Goal: Task Accomplishment & Management: Use online tool/utility

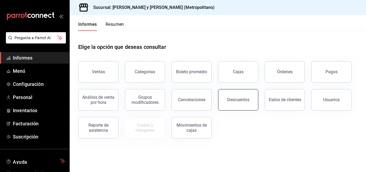
click at [242, 101] on font "Descuentos" at bounding box center [238, 99] width 22 height 5
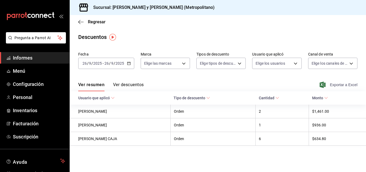
click at [341, 84] on font "Exportar a Excel" at bounding box center [344, 85] width 28 height 4
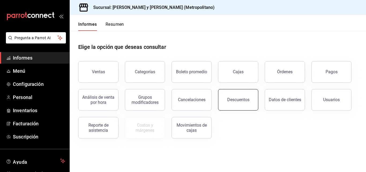
click at [239, 92] on button "Descuentos" at bounding box center [238, 99] width 40 height 21
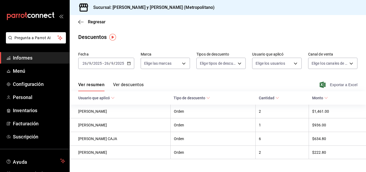
click at [346, 84] on font "Exportar a Excel" at bounding box center [344, 85] width 28 height 4
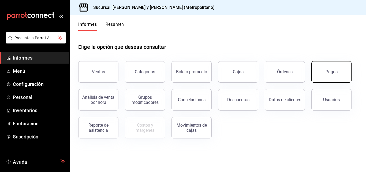
click at [341, 68] on button "Pagos" at bounding box center [331, 71] width 40 height 21
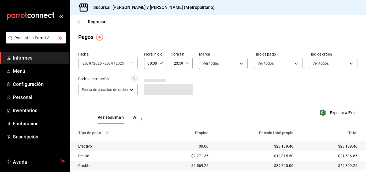
click at [131, 62] on \(Stroke\) "button" at bounding box center [132, 63] width 3 height 3
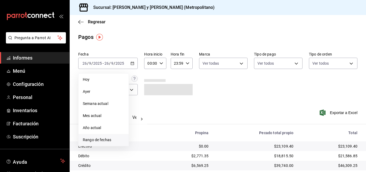
click at [96, 140] on font "Rango de fechas" at bounding box center [97, 140] width 28 height 4
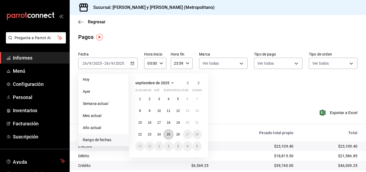
click at [167, 135] on font "25" at bounding box center [168, 134] width 3 height 4
click at [179, 132] on button "26" at bounding box center [177, 134] width 9 height 10
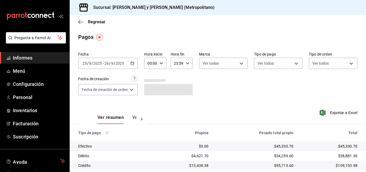
click at [160, 60] on div "00:00 Hora inicio" at bounding box center [155, 63] width 22 height 11
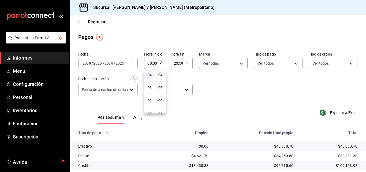
click at [149, 75] on font "04" at bounding box center [149, 75] width 4 height 4
type input "04:00"
click at [188, 62] on div at bounding box center [183, 86] width 366 height 172
click at [187, 62] on icon "button" at bounding box center [188, 63] width 4 height 4
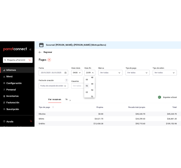
scroll to position [27, 0]
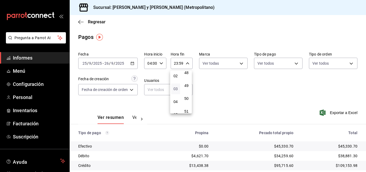
click at [177, 90] on font "03" at bounding box center [175, 89] width 4 height 4
type input "03:59"
click at [225, 84] on div at bounding box center [183, 86] width 366 height 172
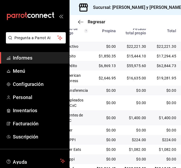
scroll to position [166, 0]
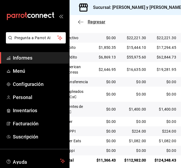
click at [80, 20] on icon "button" at bounding box center [80, 22] width 5 height 5
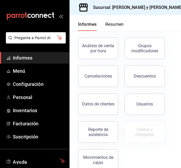
scroll to position [118, 0]
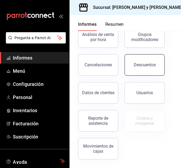
click at [153, 58] on button "Descuentos" at bounding box center [145, 64] width 40 height 21
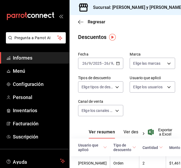
click at [118, 63] on icon "button" at bounding box center [118, 63] width 4 height 4
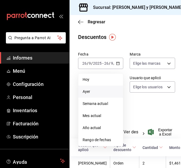
click at [107, 94] on span "Ayer" at bounding box center [101, 92] width 36 height 6
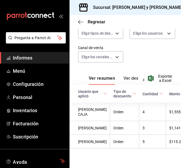
scroll to position [79, 0]
